Goal: Transaction & Acquisition: Purchase product/service

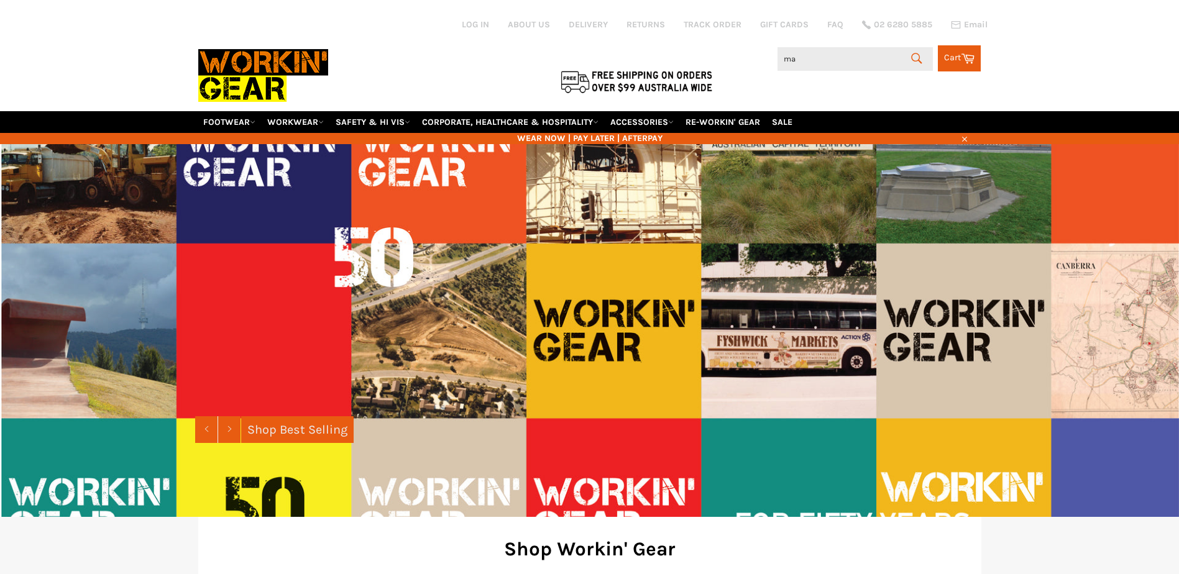
type input "mat"
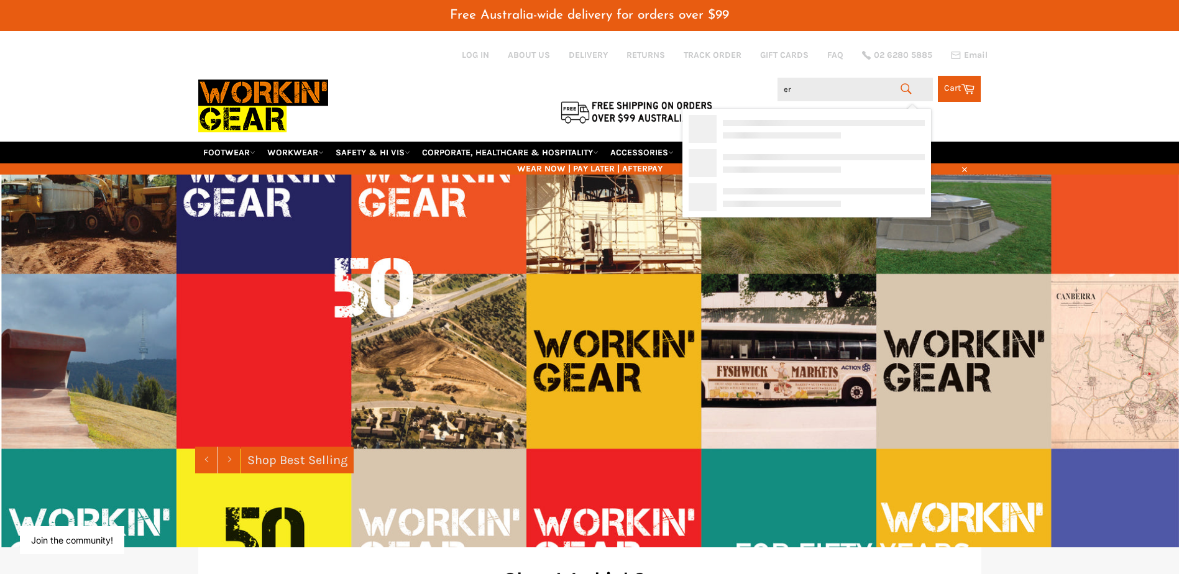
type input "e"
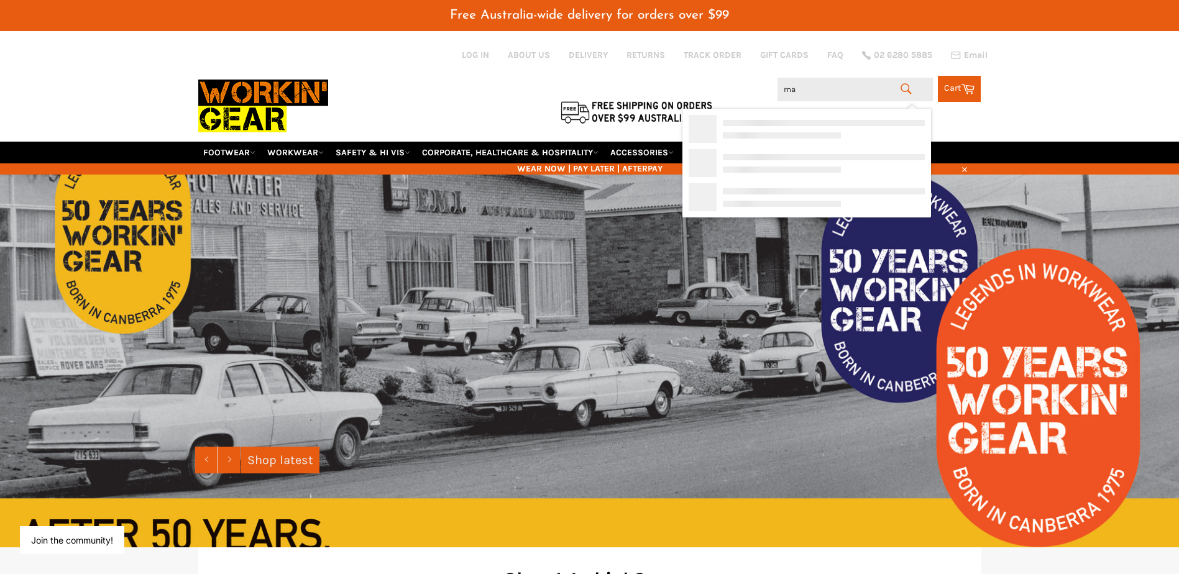
type input "m"
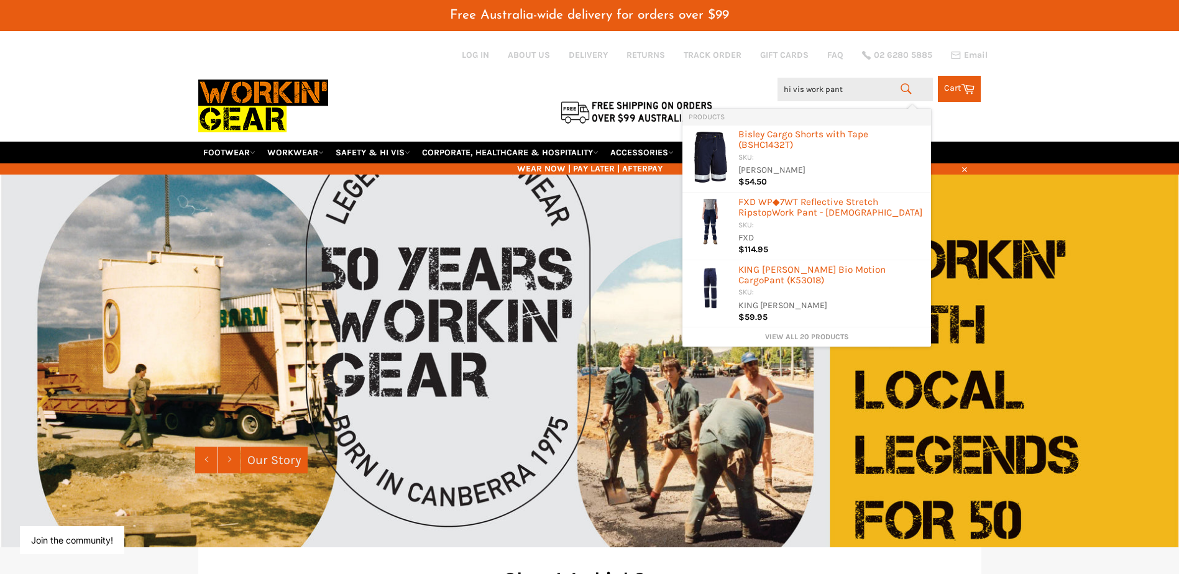
type input "hi vis work pants"
